Goal: Register for event/course

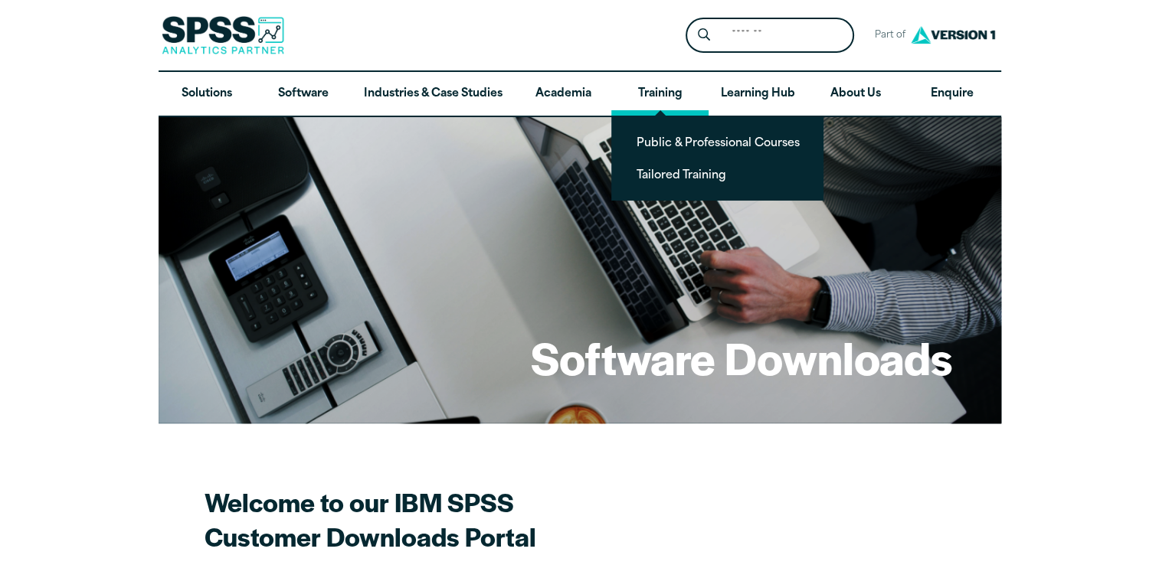
click at [662, 92] on link "Training" at bounding box center [659, 94] width 97 height 44
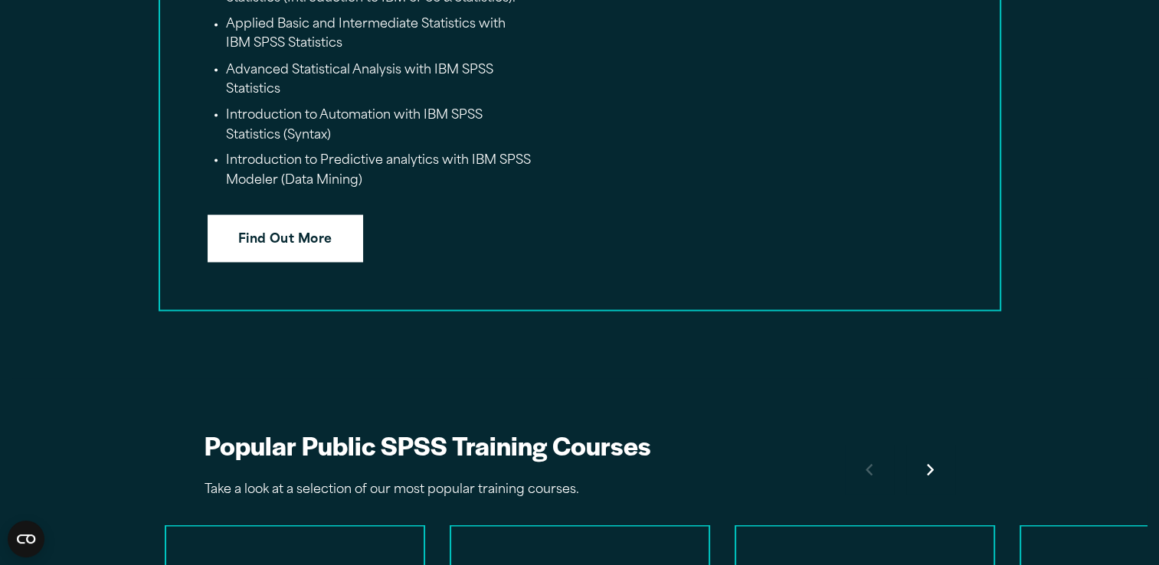
scroll to position [2834, 0]
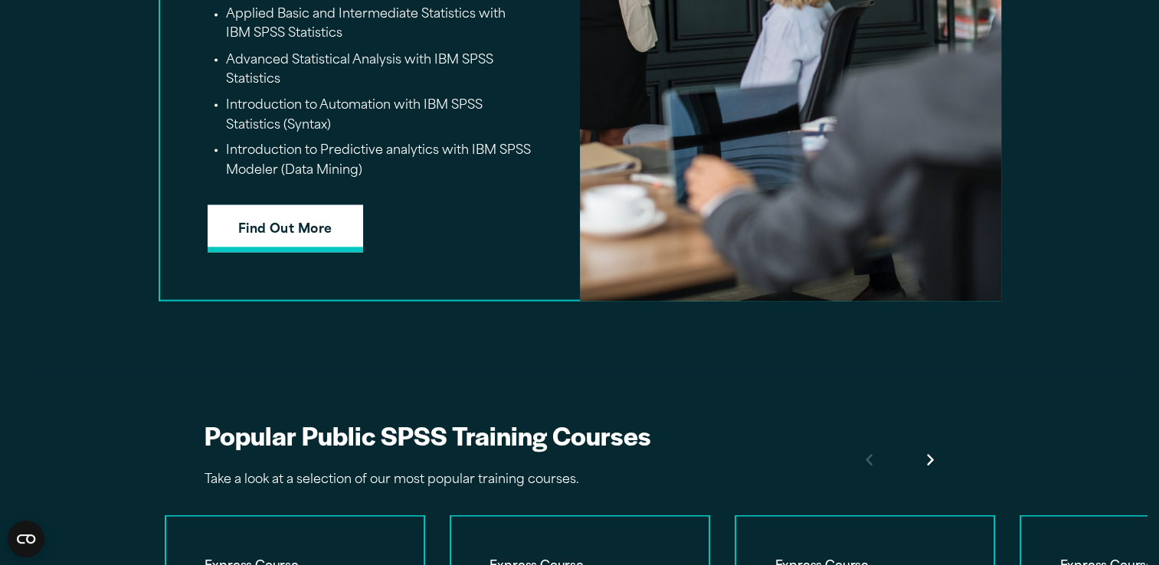
click at [267, 250] on link "Find Out More" at bounding box center [286, 228] width 156 height 47
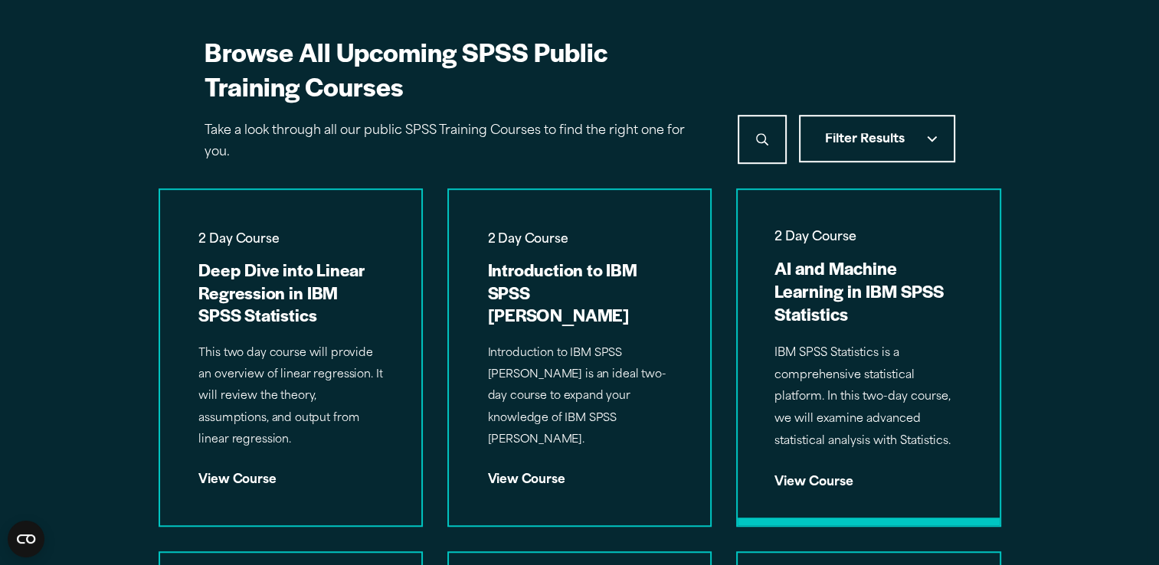
scroll to position [996, 0]
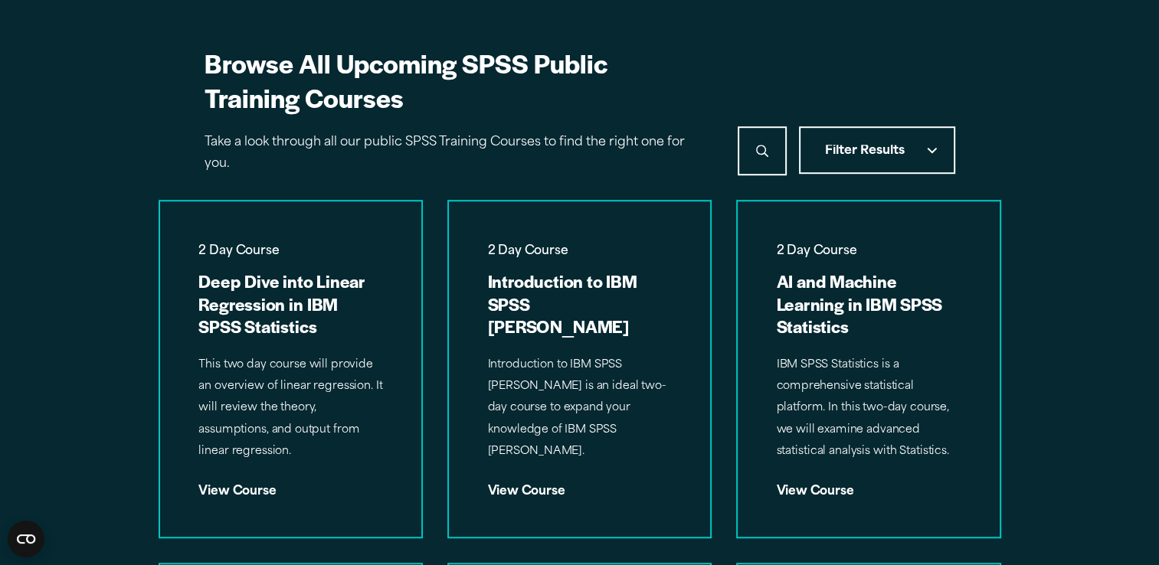
click at [919, 142] on button "Filter Results" at bounding box center [877, 149] width 156 height 47
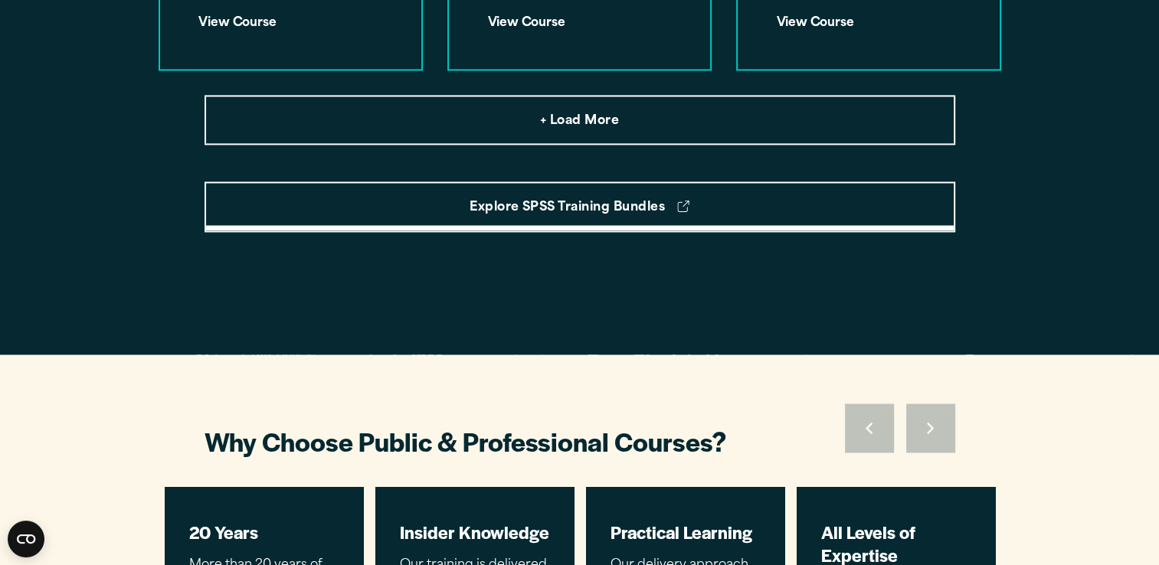
scroll to position [2451, 0]
